Goal: Transaction & Acquisition: Book appointment/travel/reservation

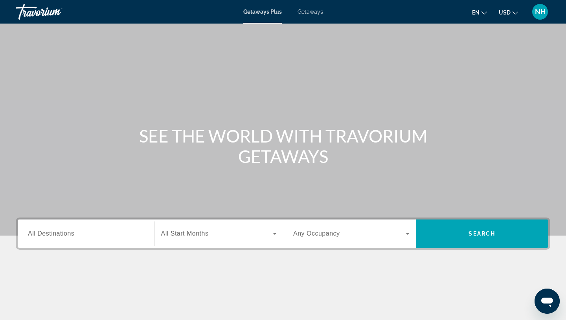
click at [83, 233] on input "Destination All Destinations" at bounding box center [86, 233] width 116 height 9
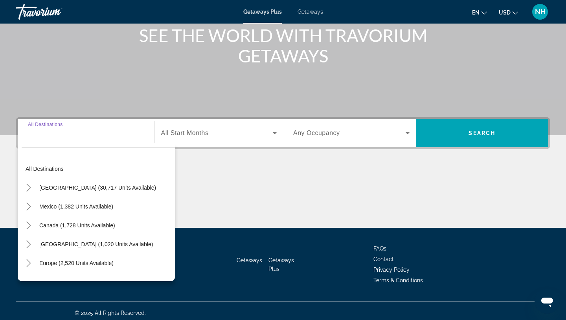
scroll to position [105, 0]
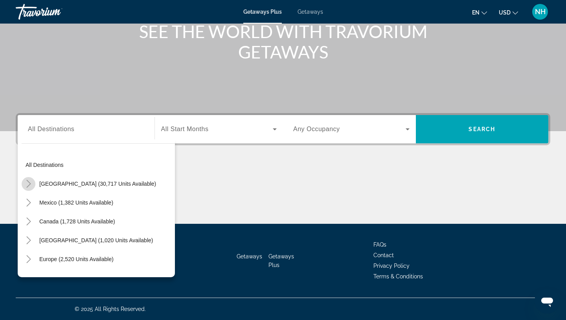
click at [32, 186] on icon "Toggle United States (30,717 units available)" at bounding box center [29, 184] width 8 height 8
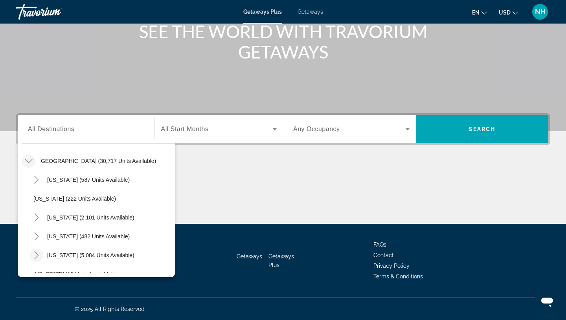
click at [38, 255] on icon "Toggle Florida (5,084 units available)" at bounding box center [37, 255] width 8 height 8
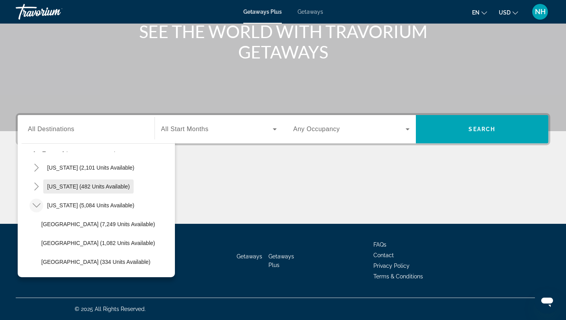
scroll to position [80, 0]
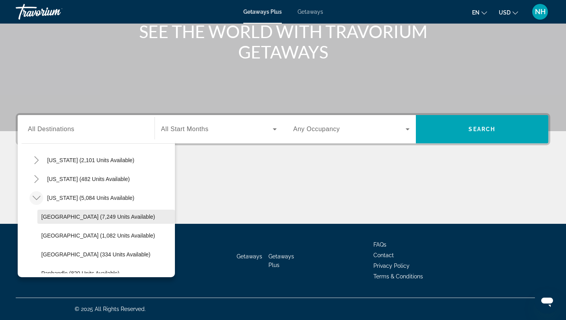
click at [85, 218] on span "[GEOGRAPHIC_DATA] (7,249 units available)" at bounding box center [98, 217] width 114 height 6
type input "**********"
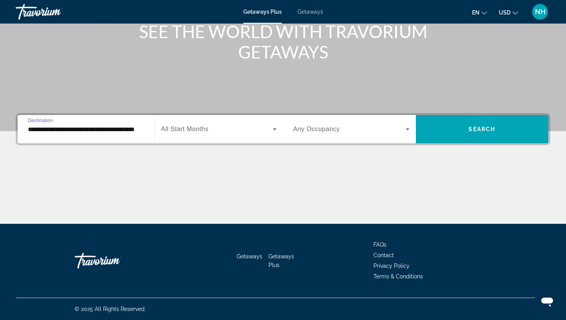
click at [229, 127] on span "Search widget" at bounding box center [217, 129] width 112 height 9
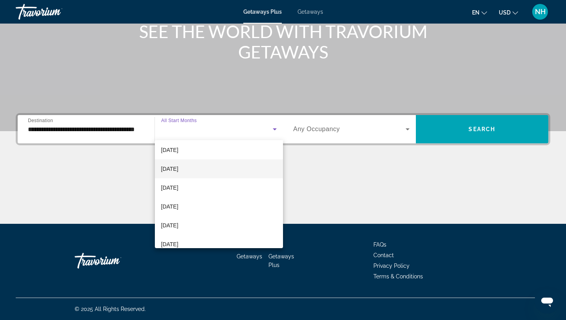
scroll to position [42, 0]
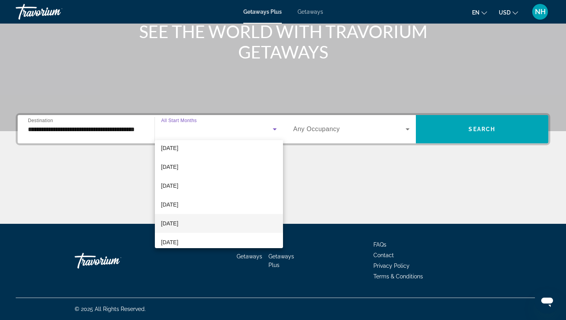
click at [178, 228] on span "[DATE]" at bounding box center [169, 223] width 17 height 9
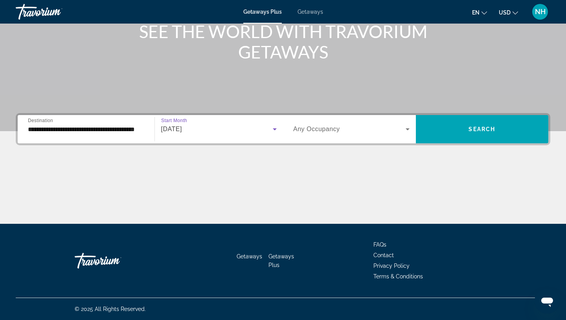
click at [363, 134] on span "Search widget" at bounding box center [349, 129] width 112 height 9
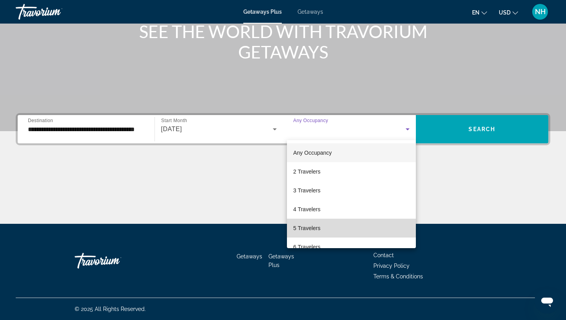
click at [332, 226] on mat-option "5 Travelers" at bounding box center [351, 228] width 129 height 19
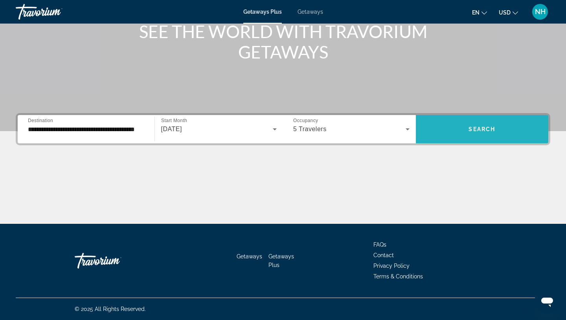
click at [486, 125] on span "Search widget" at bounding box center [482, 129] width 133 height 19
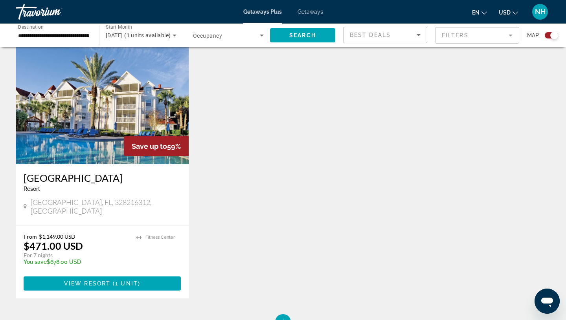
scroll to position [280, 0]
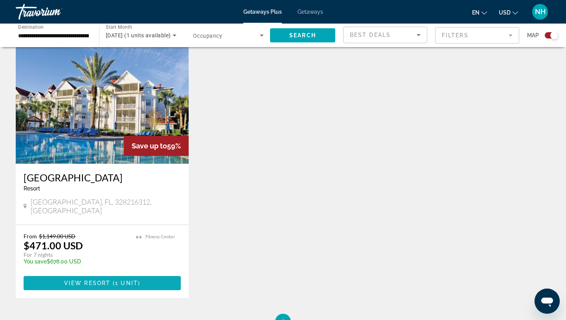
click at [103, 280] on span "View Resort" at bounding box center [87, 283] width 46 height 6
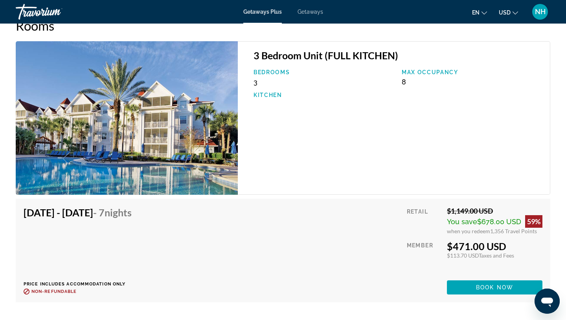
scroll to position [1241, 0]
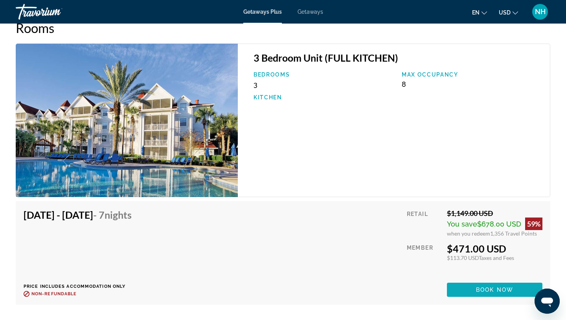
click at [494, 291] on span "Book now" at bounding box center [494, 290] width 37 height 6
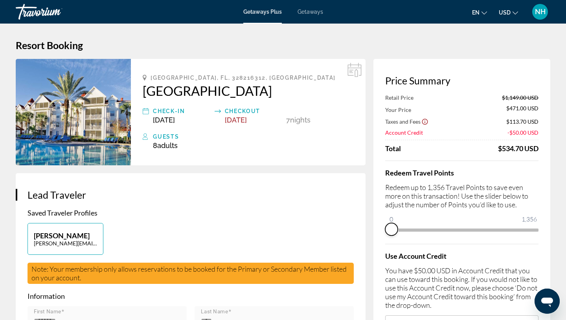
drag, startPoint x: 530, startPoint y: 241, endPoint x: 367, endPoint y: 231, distance: 164.1
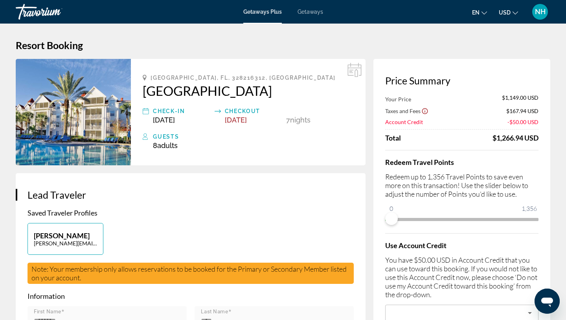
click at [539, 11] on span "NH" at bounding box center [540, 12] width 11 height 8
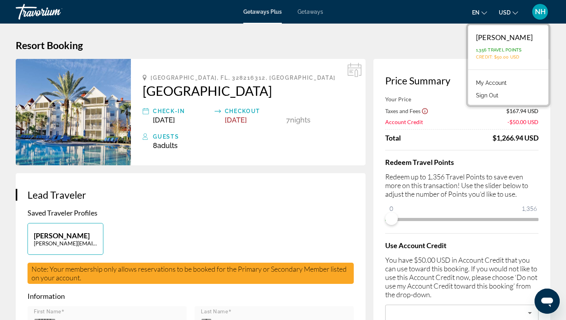
click at [502, 94] on button "Sign Out" at bounding box center [487, 95] width 30 height 10
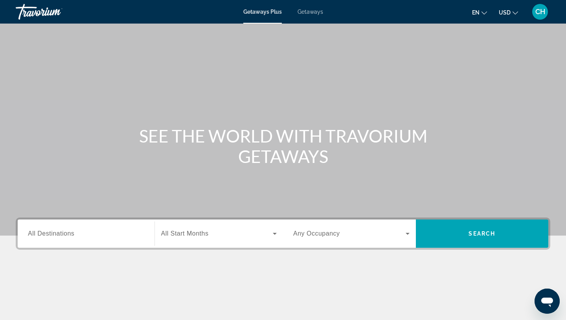
click at [53, 233] on span "All Destinations" at bounding box center [51, 233] width 46 height 7
click at [53, 233] on input "Destination All Destinations" at bounding box center [86, 233] width 116 height 9
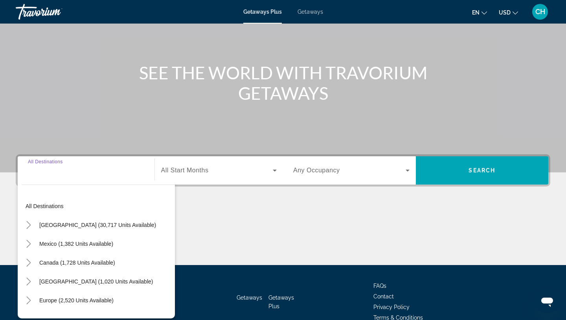
scroll to position [105, 0]
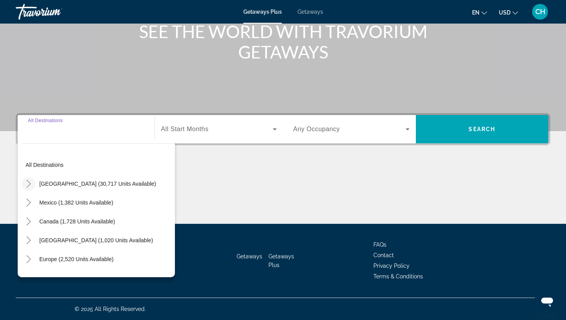
click at [29, 185] on icon "Toggle United States (30,717 units available)" at bounding box center [28, 184] width 4 height 8
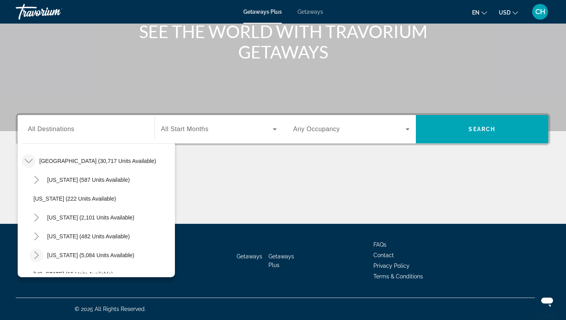
click at [36, 256] on icon "Toggle Florida (5,084 units available)" at bounding box center [37, 255] width 8 height 8
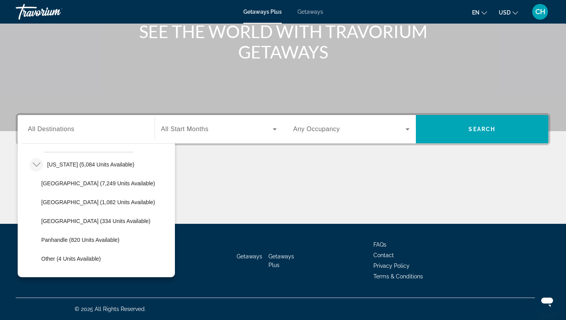
scroll to position [117, 0]
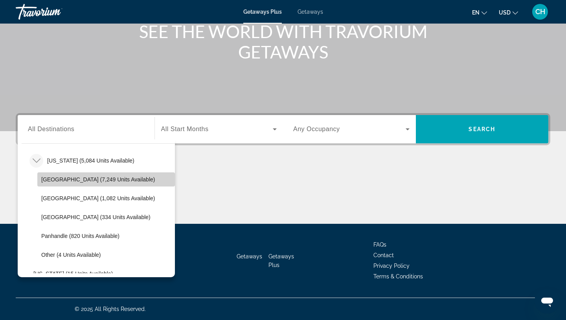
click at [69, 178] on span "[GEOGRAPHIC_DATA] (7,249 units available)" at bounding box center [98, 179] width 114 height 6
type input "**********"
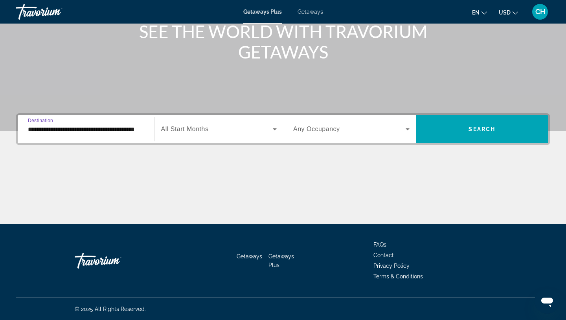
click at [213, 132] on span "Search widget" at bounding box center [217, 129] width 112 height 9
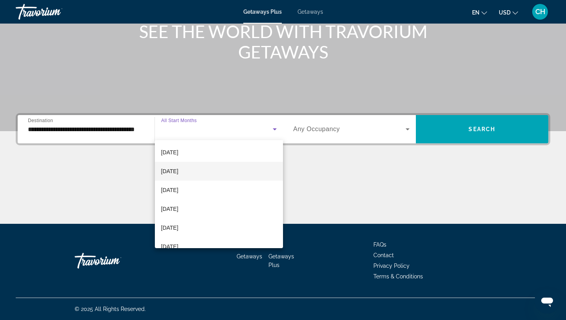
scroll to position [59, 0]
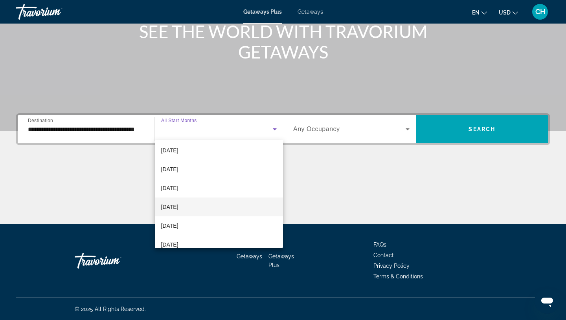
click at [178, 206] on span "[DATE]" at bounding box center [169, 206] width 17 height 9
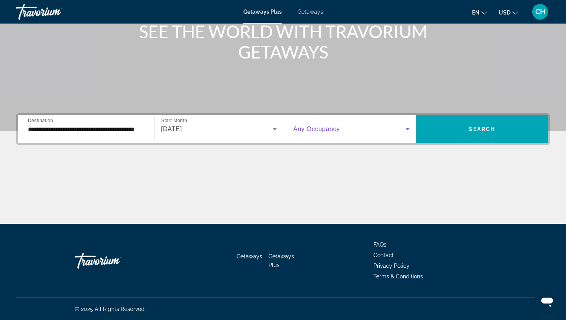
click at [350, 132] on span "Search widget" at bounding box center [349, 129] width 112 height 9
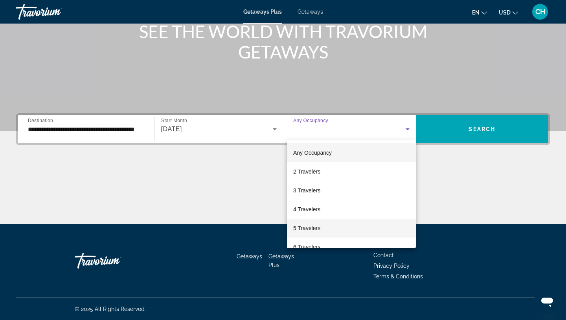
click at [323, 224] on mat-option "5 Travelers" at bounding box center [351, 228] width 129 height 19
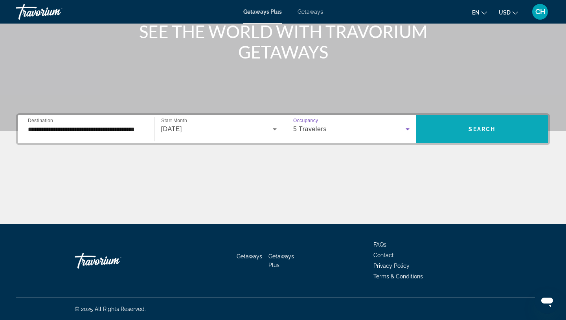
click at [475, 127] on span "Search" at bounding box center [481, 129] width 27 height 6
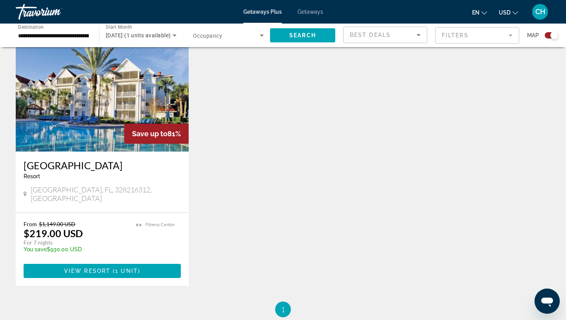
scroll to position [290, 0]
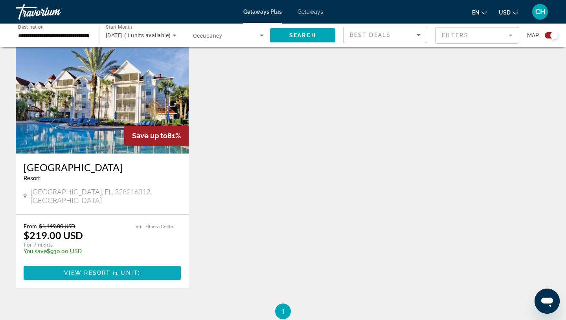
click at [112, 270] on span "Main content" at bounding box center [111, 273] width 2 height 6
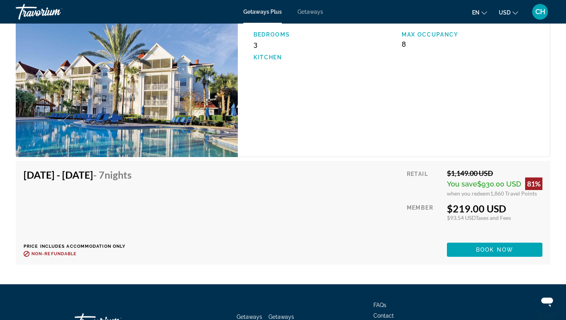
scroll to position [1272, 0]
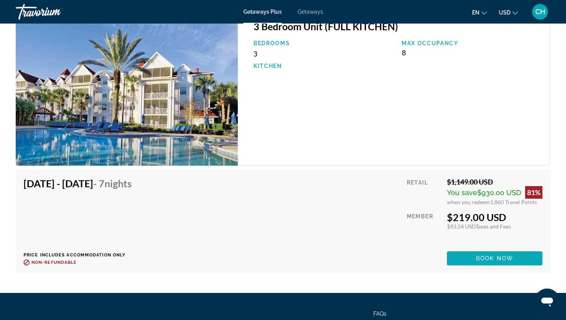
click at [499, 259] on span "Book now" at bounding box center [494, 258] width 37 height 6
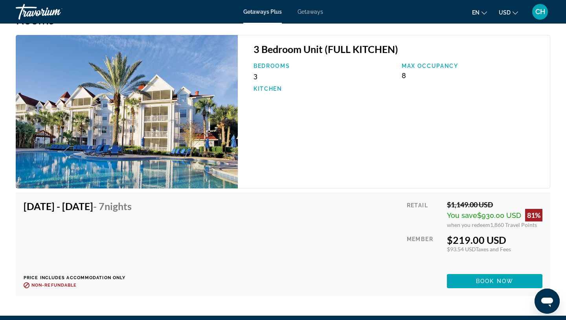
scroll to position [1250, 0]
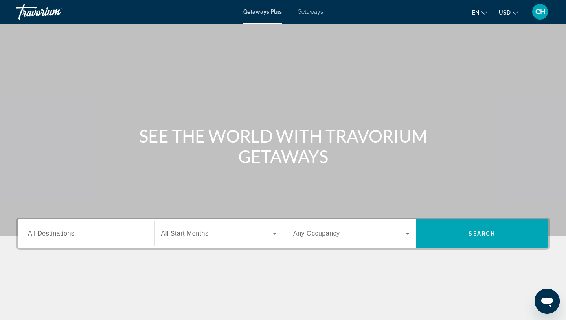
click at [310, 12] on span "Getaways" at bounding box center [310, 12] width 26 height 6
click at [44, 233] on span "All Destinations" at bounding box center [51, 233] width 46 height 7
click at [44, 233] on input "Destination All Destinations" at bounding box center [86, 233] width 116 height 9
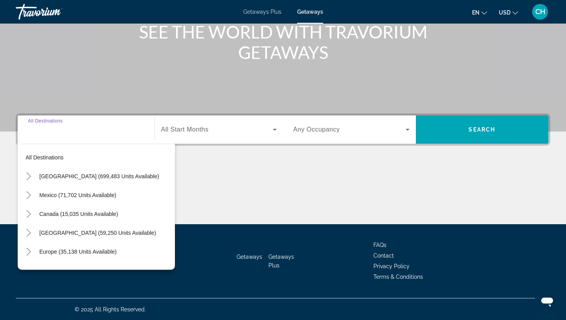
scroll to position [105, 0]
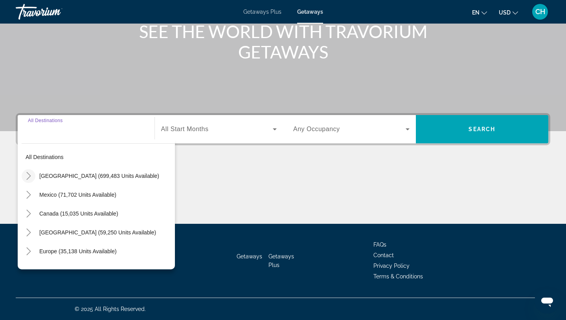
click at [29, 174] on icon "Toggle United States (699,483 units available)" at bounding box center [28, 176] width 4 height 8
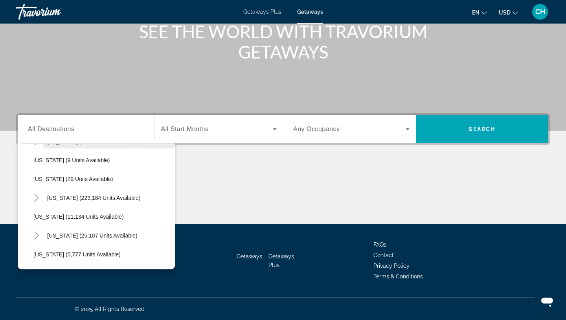
scroll to position [111, 0]
click at [39, 195] on icon "Toggle Florida (223,184 units available)" at bounding box center [37, 197] width 8 height 8
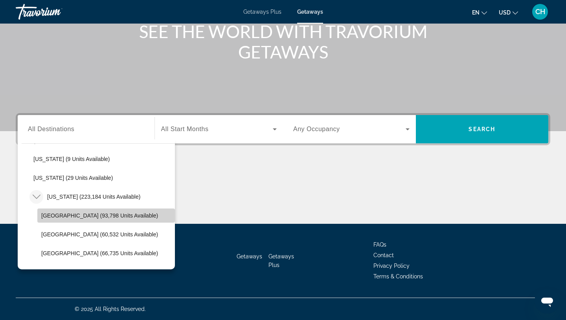
click at [95, 213] on span "Orlando & Disney Area (93,798 units available)" at bounding box center [99, 216] width 117 height 6
type input "**********"
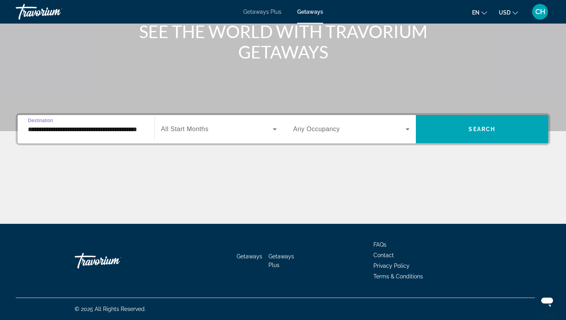
click at [207, 134] on div "Search widget" at bounding box center [219, 129] width 116 height 22
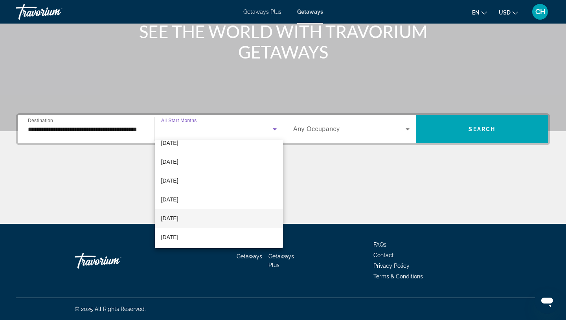
scroll to position [104, 0]
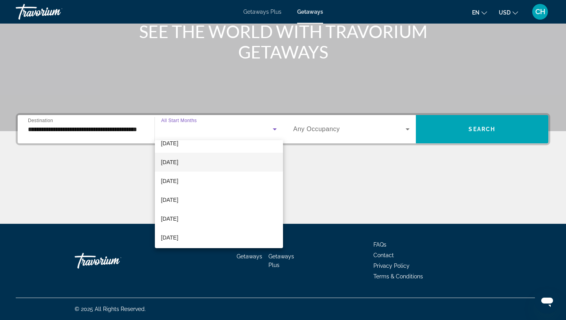
click at [178, 159] on span "[DATE]" at bounding box center [169, 162] width 17 height 9
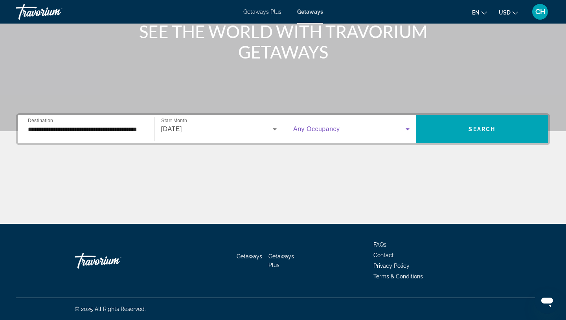
click at [405, 129] on icon "Search widget" at bounding box center [407, 129] width 9 height 9
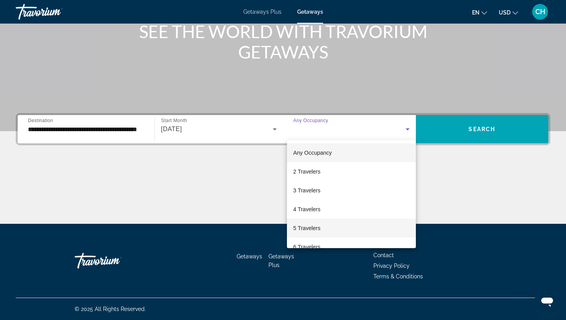
click at [321, 227] on mat-option "5 Travelers" at bounding box center [351, 228] width 129 height 19
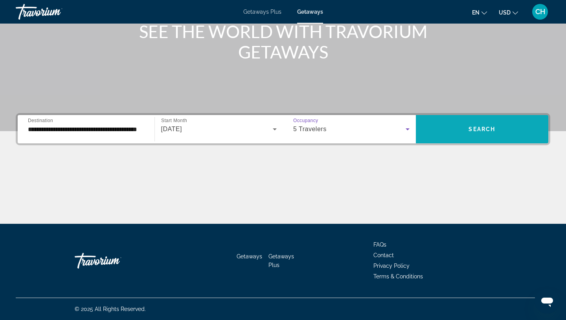
click at [479, 132] on span "Search" at bounding box center [481, 129] width 27 height 6
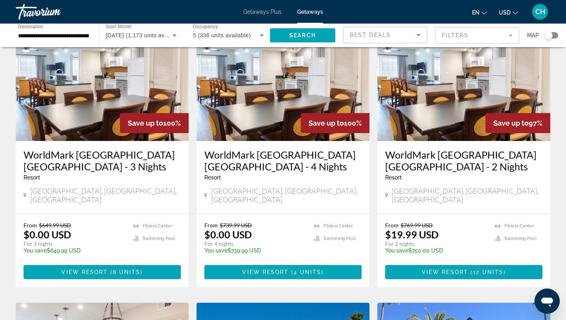
scroll to position [61, 0]
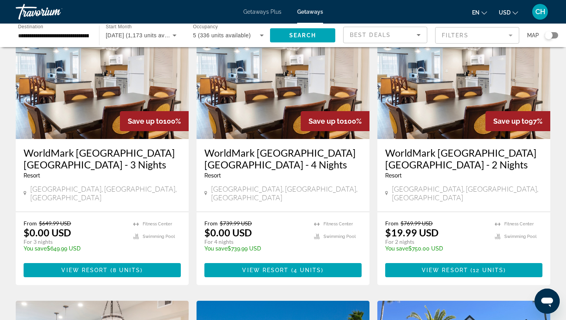
click at [507, 35] on mat-form-field "Filters" at bounding box center [477, 35] width 84 height 17
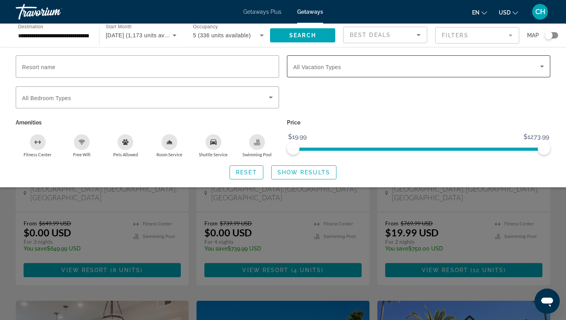
click at [539, 64] on icon "Search widget" at bounding box center [541, 66] width 9 height 9
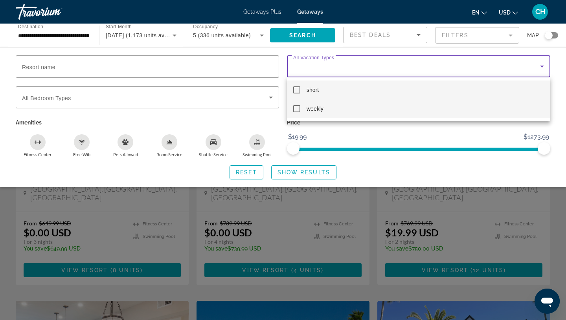
click at [298, 108] on mat-pseudo-checkbox at bounding box center [296, 108] width 7 height 7
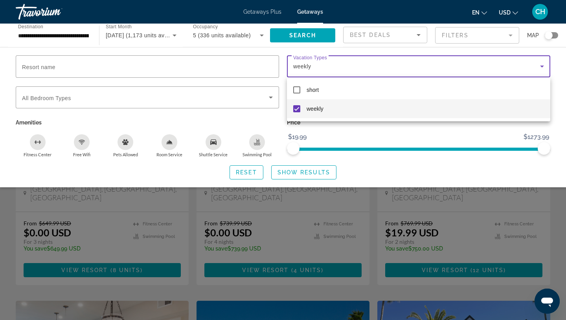
click at [309, 174] on div at bounding box center [283, 160] width 566 height 320
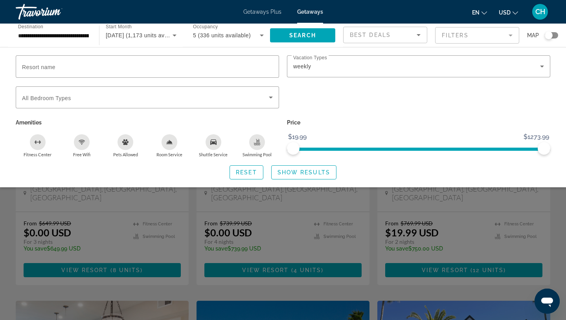
click at [309, 174] on span "Show Results" at bounding box center [303, 172] width 53 height 6
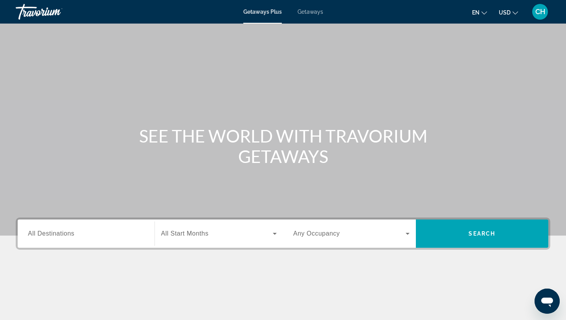
click at [42, 234] on span "All Destinations" at bounding box center [51, 233] width 46 height 7
click at [42, 234] on input "Destination All Destinations" at bounding box center [86, 233] width 116 height 9
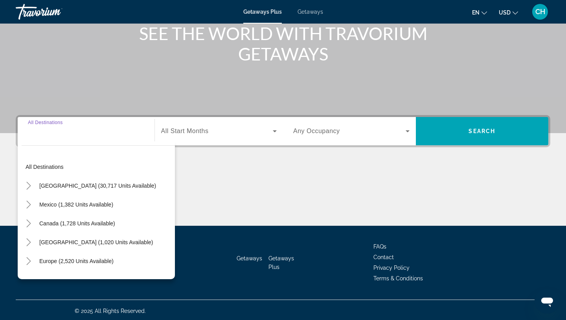
scroll to position [105, 0]
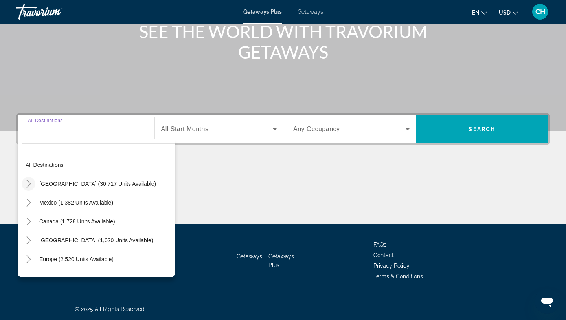
click at [32, 185] on mat-icon "Toggle United States (30,717 units available)" at bounding box center [29, 184] width 14 height 14
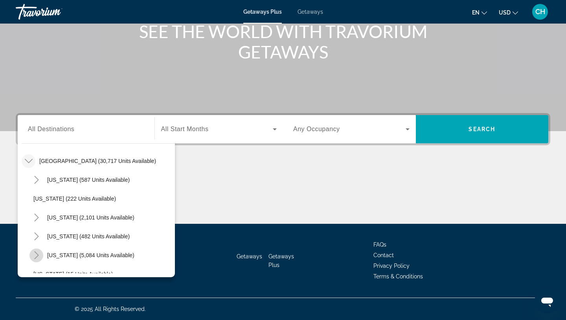
click at [38, 255] on icon "Toggle Florida (5,084 units available)" at bounding box center [36, 255] width 4 height 8
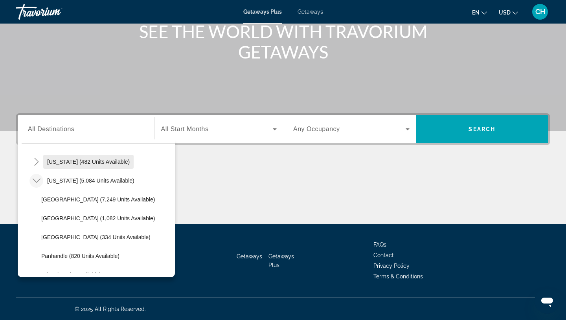
scroll to position [104, 0]
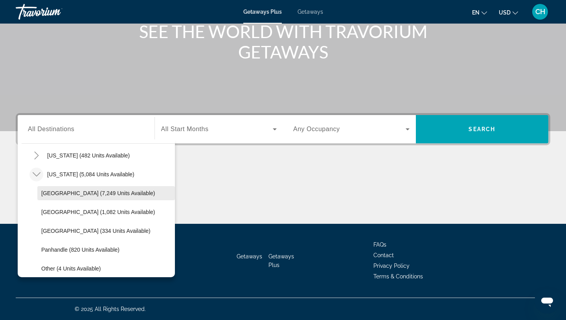
click at [112, 192] on span "[GEOGRAPHIC_DATA] (7,249 units available)" at bounding box center [98, 193] width 114 height 6
type input "**********"
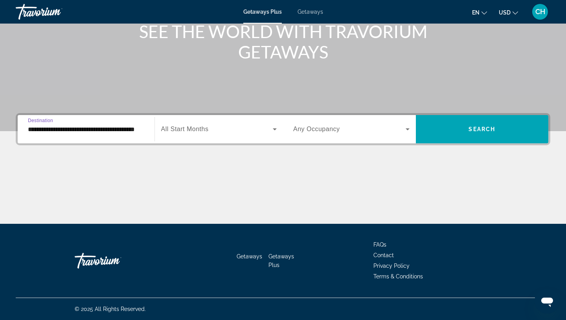
click at [244, 127] on span "Search widget" at bounding box center [217, 129] width 112 height 9
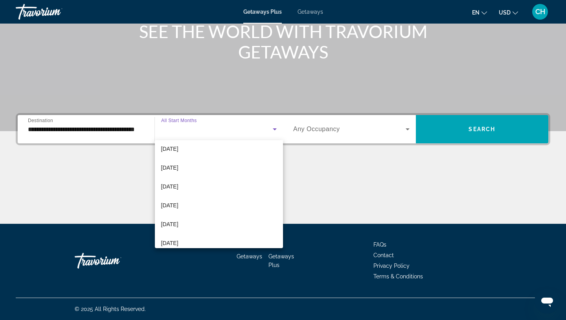
scroll to position [97, 0]
click at [198, 171] on mat-option "[DATE]" at bounding box center [219, 169] width 128 height 19
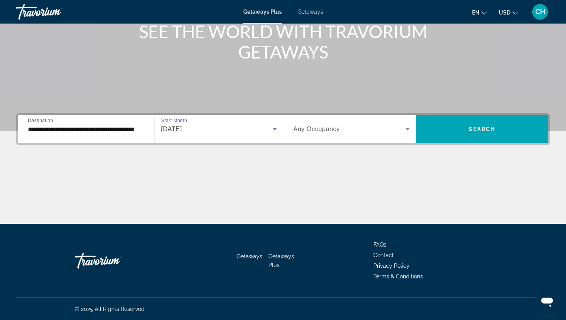
click at [386, 123] on div "Search widget" at bounding box center [351, 129] width 116 height 22
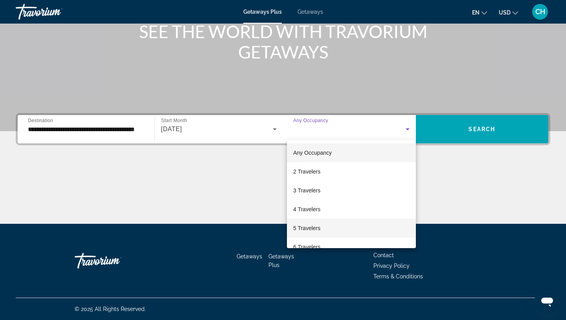
click at [325, 226] on mat-option "5 Travelers" at bounding box center [351, 228] width 129 height 19
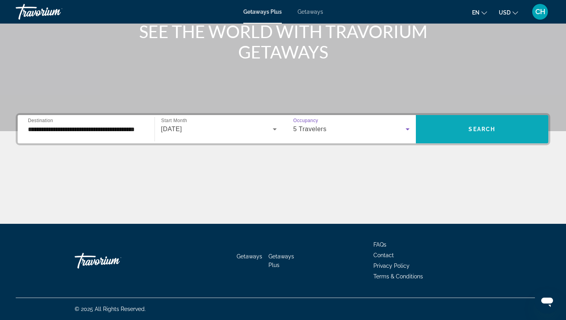
click at [487, 138] on span "Search widget" at bounding box center [482, 129] width 133 height 19
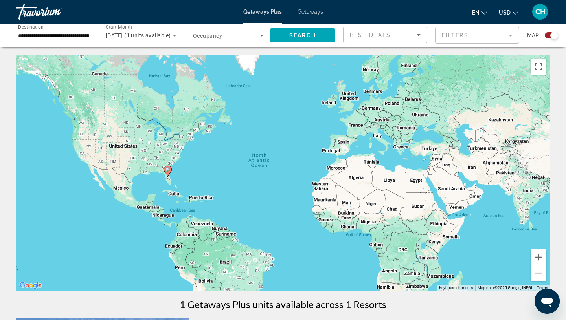
click at [312, 11] on span "Getaways" at bounding box center [310, 12] width 26 height 6
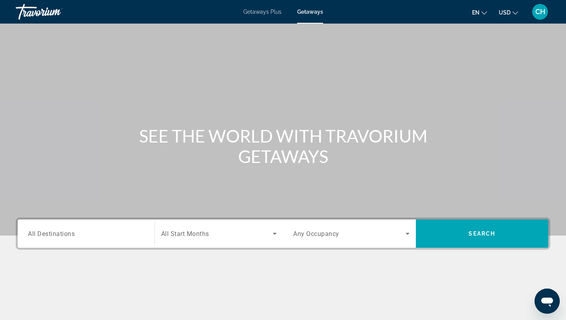
click at [64, 227] on div "Search widget" at bounding box center [86, 234] width 116 height 22
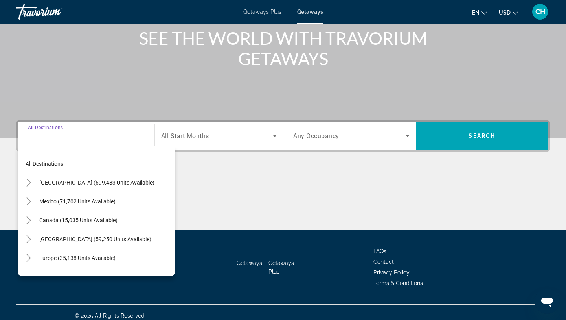
scroll to position [105, 0]
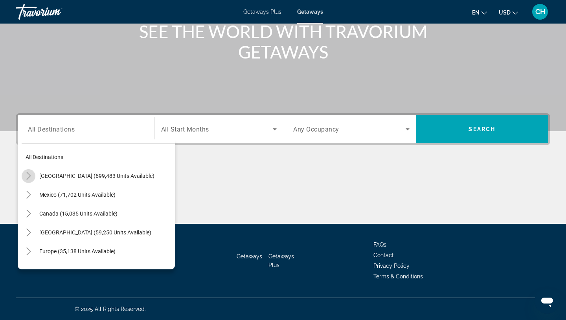
click at [30, 175] on icon "Toggle United States (699,483 units available)" at bounding box center [29, 176] width 8 height 8
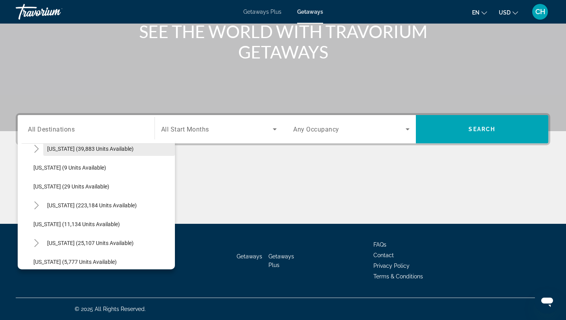
scroll to position [103, 0]
click at [38, 206] on icon "Toggle Florida (223,184 units available)" at bounding box center [37, 205] width 8 height 8
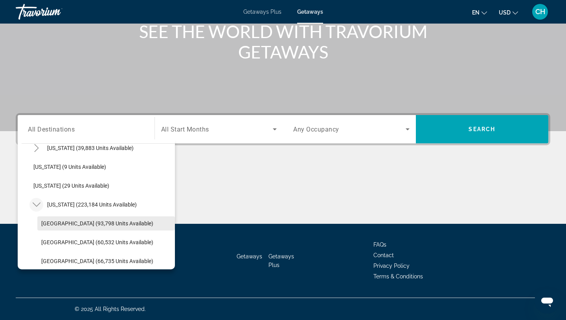
click at [110, 221] on span "Orlando & Disney Area (93,798 units available)" at bounding box center [97, 223] width 112 height 6
type input "**********"
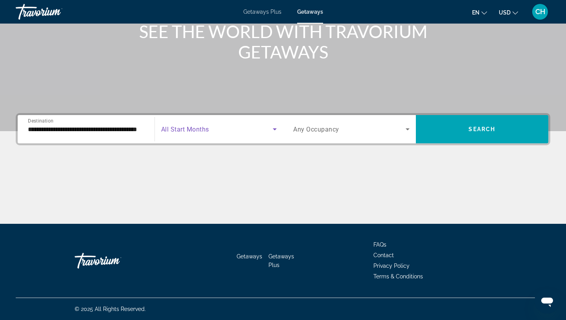
click at [218, 129] on span "Search widget" at bounding box center [217, 129] width 112 height 9
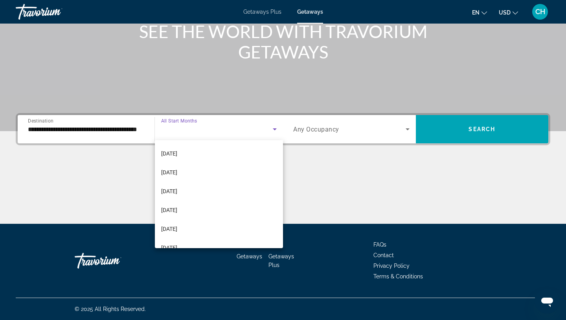
scroll to position [105, 0]
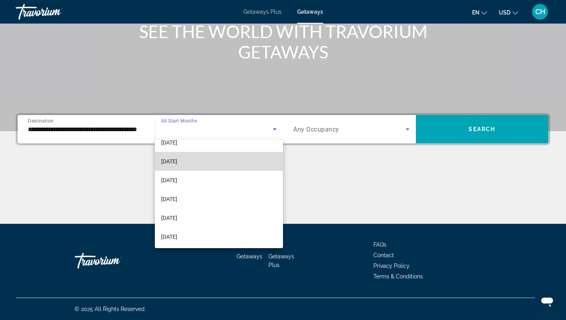
click at [198, 162] on mat-option "[DATE]" at bounding box center [219, 161] width 128 height 19
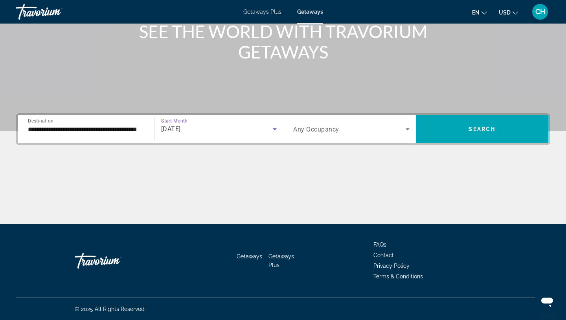
click at [375, 129] on span "Search widget" at bounding box center [349, 129] width 112 height 9
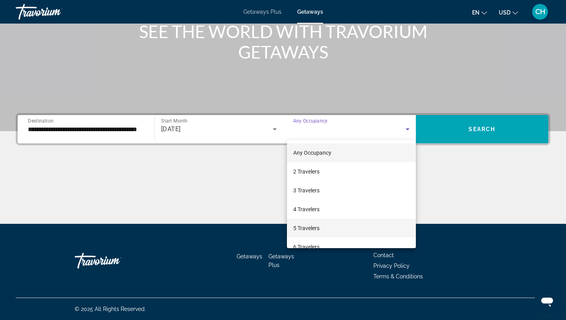
click at [330, 226] on mat-option "5 Travelers" at bounding box center [351, 228] width 129 height 19
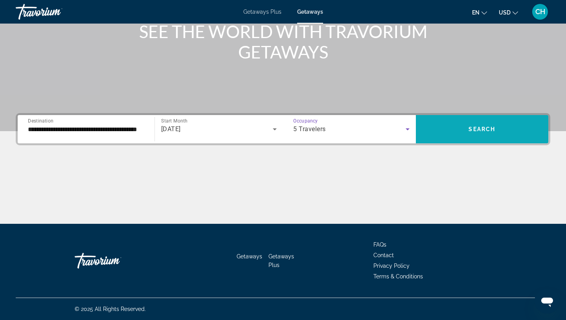
click at [486, 126] on span "Search" at bounding box center [481, 129] width 27 height 6
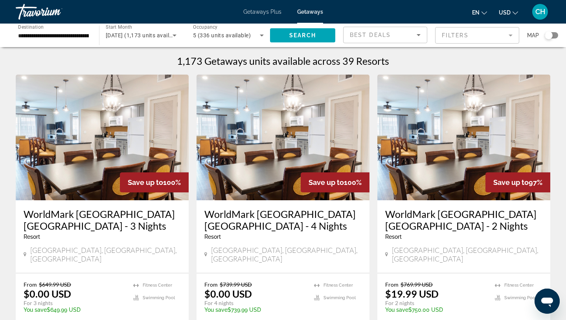
click at [512, 31] on mat-form-field "Filters" at bounding box center [477, 35] width 84 height 17
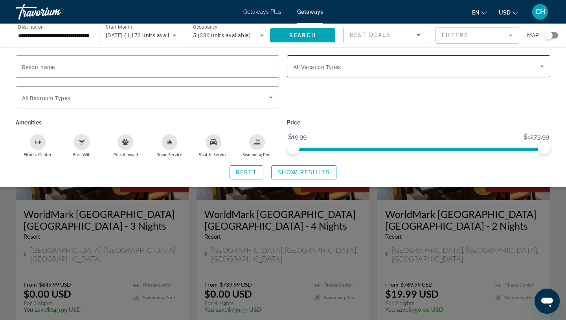
click at [539, 68] on icon "Search widget" at bounding box center [541, 66] width 9 height 9
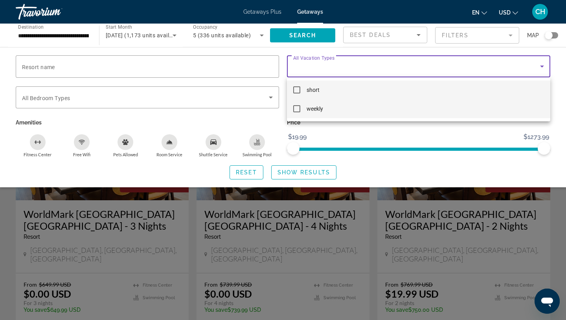
click at [298, 109] on mat-pseudo-checkbox at bounding box center [296, 108] width 7 height 7
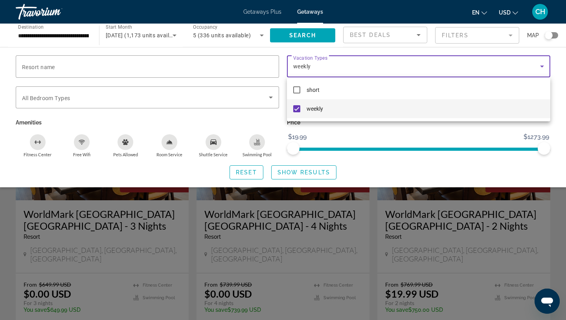
click at [446, 166] on div at bounding box center [283, 160] width 566 height 320
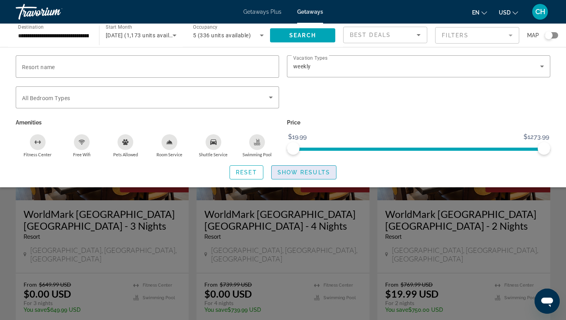
click at [304, 175] on span "Search widget" at bounding box center [304, 172] width 64 height 19
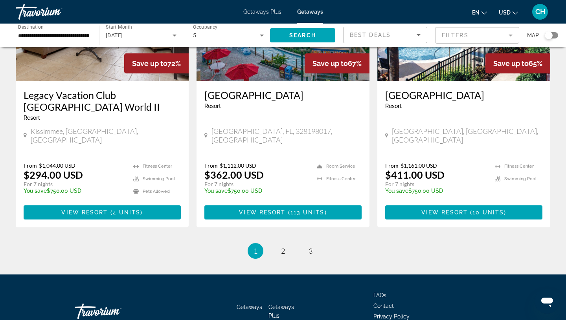
scroll to position [986, 0]
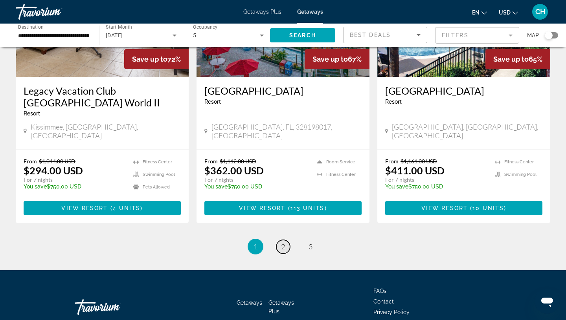
click at [280, 240] on link "page 2" at bounding box center [283, 247] width 14 height 14
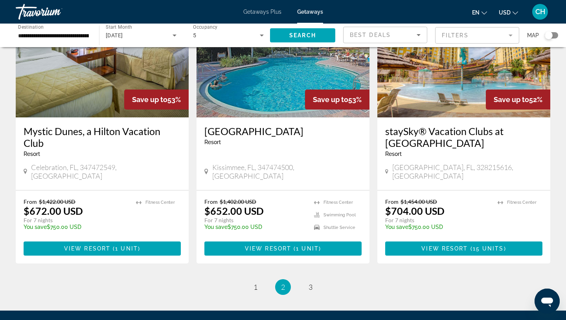
scroll to position [947, 0]
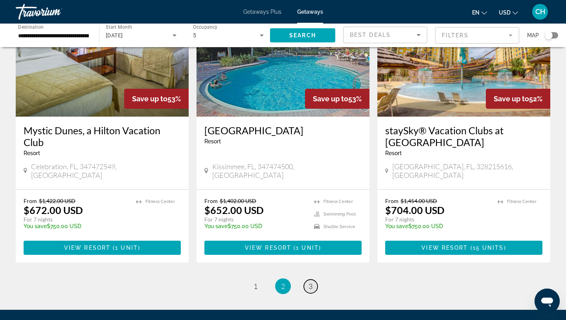
click at [309, 282] on span "3" at bounding box center [310, 286] width 4 height 9
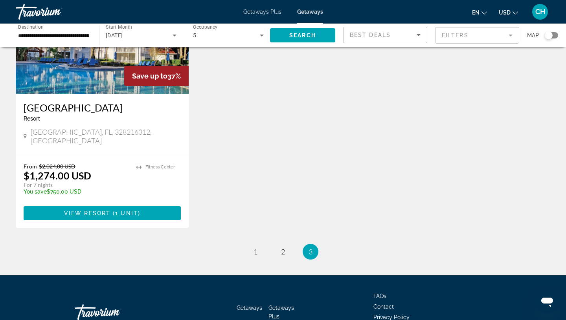
scroll to position [416, 0]
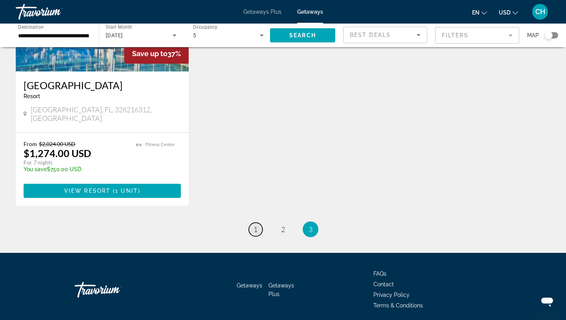
click at [255, 225] on span "1" at bounding box center [255, 229] width 4 height 9
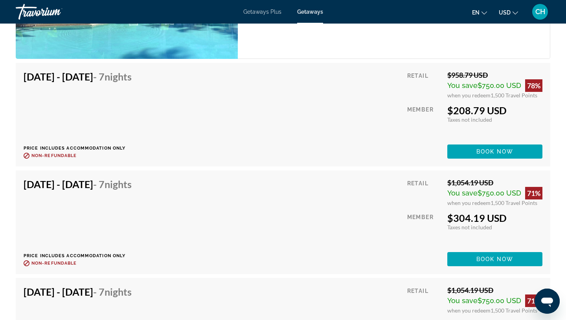
scroll to position [1735, 0]
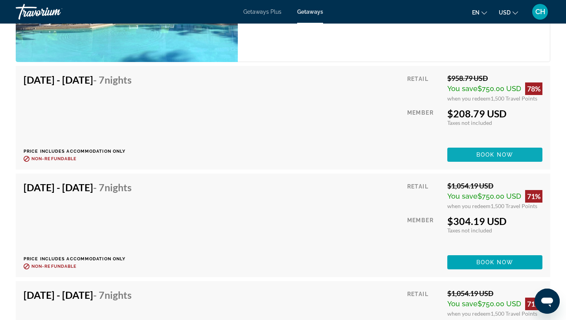
click at [498, 156] on span "Book now" at bounding box center [494, 155] width 37 height 6
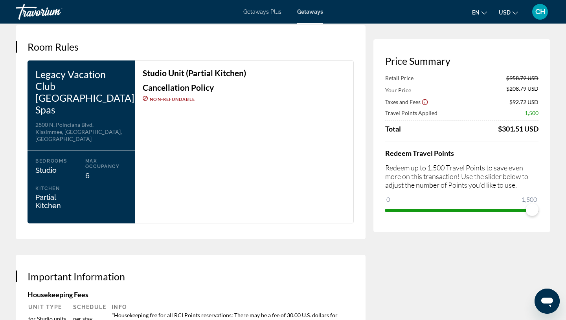
scroll to position [991, 0]
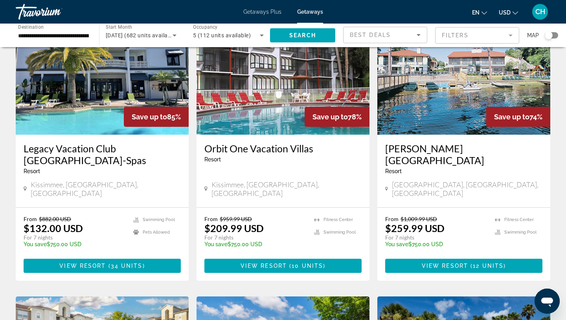
scroll to position [65, 0]
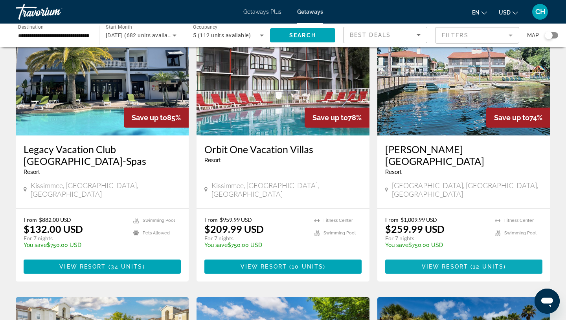
click at [449, 264] on span "View Resort" at bounding box center [445, 267] width 46 height 6
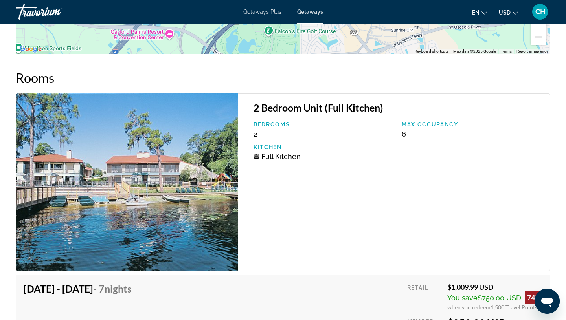
scroll to position [1483, 0]
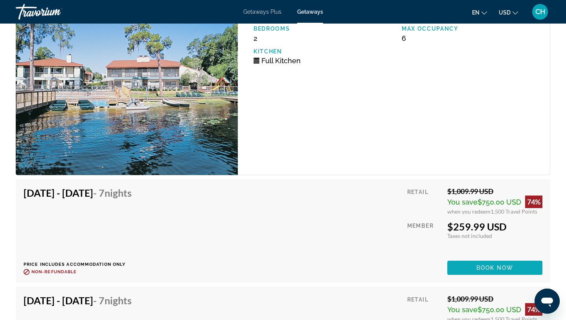
click at [483, 271] on span "Book now" at bounding box center [494, 268] width 37 height 6
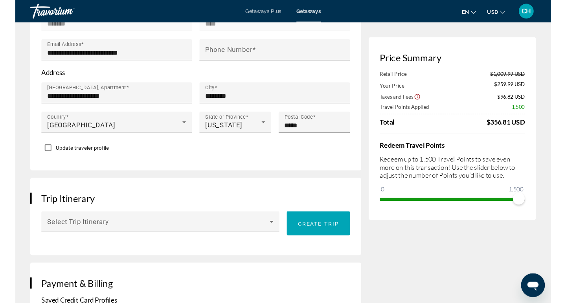
scroll to position [317, 0]
